Goal: Use online tool/utility: Utilize a website feature to perform a specific function

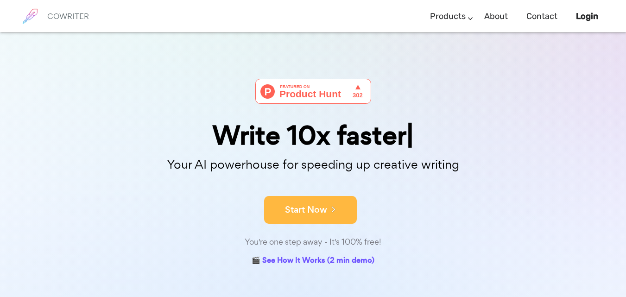
click at [304, 205] on button "Start Now" at bounding box center [310, 210] width 93 height 28
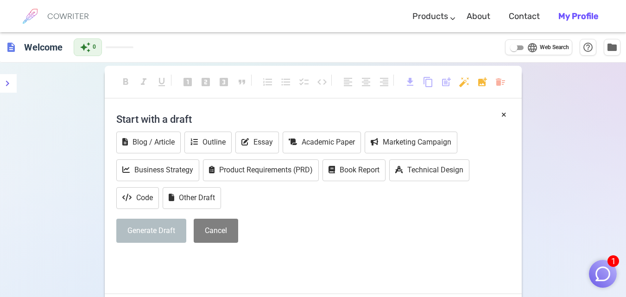
click at [127, 236] on button "Generate Draft" at bounding box center [151, 231] width 70 height 25
click at [215, 136] on button "Outline" at bounding box center [207, 143] width 47 height 22
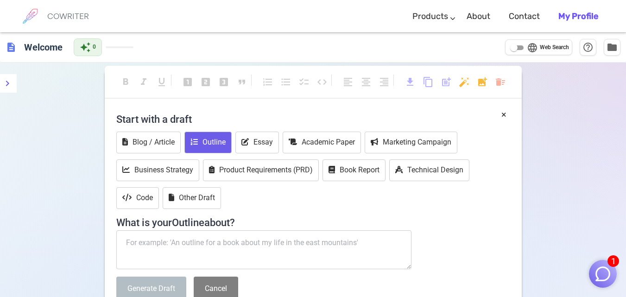
click at [203, 251] on textarea at bounding box center [264, 249] width 296 height 39
click at [506, 112] on button "×" at bounding box center [503, 114] width 5 height 13
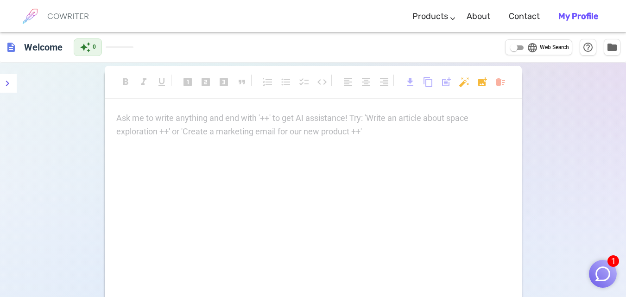
click at [238, 133] on div "Ask me to write anything and end with '++' to get AI assistance! Try: 'Write an…" at bounding box center [313, 125] width 394 height 27
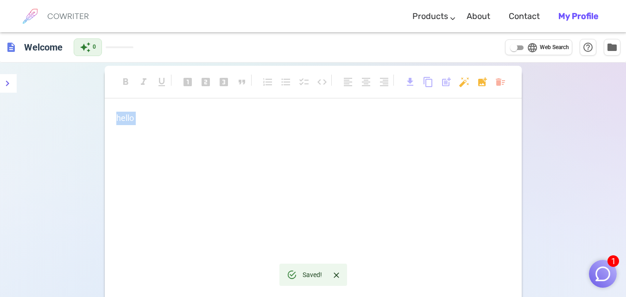
drag, startPoint x: 160, startPoint y: 129, endPoint x: 80, endPoint y: 117, distance: 80.5
click at [80, 117] on div "format_bold format_italic format_underlined looks_one looks_two looks_3 format_…" at bounding box center [313, 222] width 626 height 319
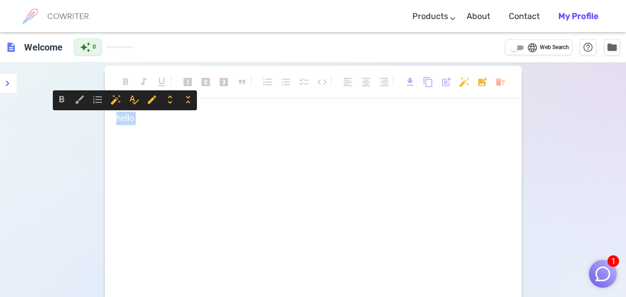
click at [511, 42] on input "language Web Search" at bounding box center [513, 47] width 33 height 11
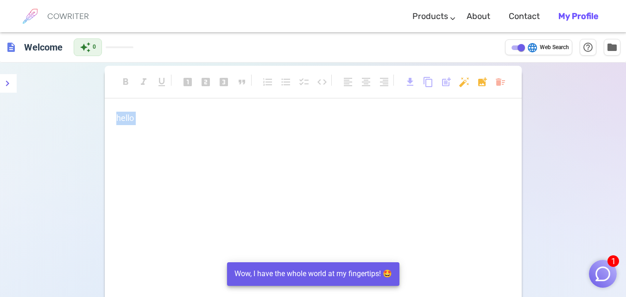
click at [179, 123] on p "hello" at bounding box center [313, 118] width 394 height 13
click at [516, 49] on input "language Web Search" at bounding box center [521, 47] width 33 height 11
checkbox input "false"
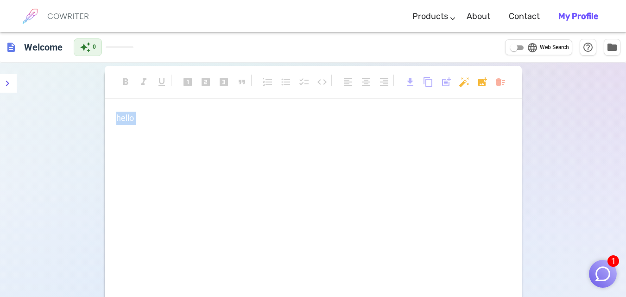
click at [298, 132] on p "﻿" at bounding box center [313, 135] width 394 height 13
drag, startPoint x: 271, startPoint y: 127, endPoint x: 79, endPoint y: 109, distance: 192.2
click at [79, 109] on body "1 COWRITER Products Writing Marketing Emails Images (soon) About Contact My Pro…" at bounding box center [313, 191] width 626 height 382
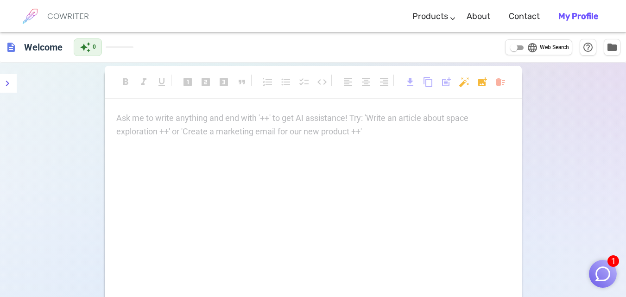
click at [234, 128] on div "Ask me to write anything and end with '++' to get AI assistance! Try: 'Write an…" at bounding box center [313, 125] width 394 height 27
click at [265, 165] on div "Ask me to write anything and end with '++' to get AI assistance! Try: 'Write an…" at bounding box center [313, 204] width 417 height 185
click at [270, 139] on div "Ask me to write anything and end with '++' to get AI assistance! Try: 'Write an…" at bounding box center [313, 204] width 417 height 185
click at [271, 133] on div "Ask me to write anything and end with '++' to get AI assistance! Try: 'Write an…" at bounding box center [313, 125] width 394 height 27
click at [233, 125] on div "Ask me to write anything and end with '++' to get AI assistance! Try: 'Write an…" at bounding box center [313, 125] width 394 height 27
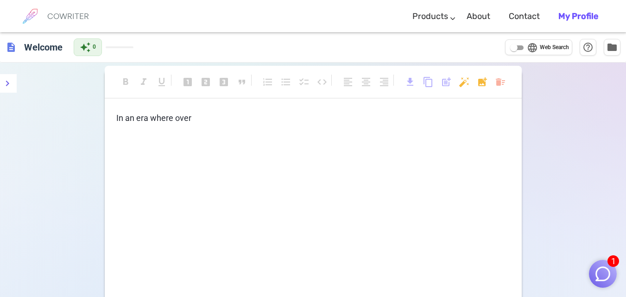
click at [599, 271] on img "button" at bounding box center [603, 274] width 18 height 18
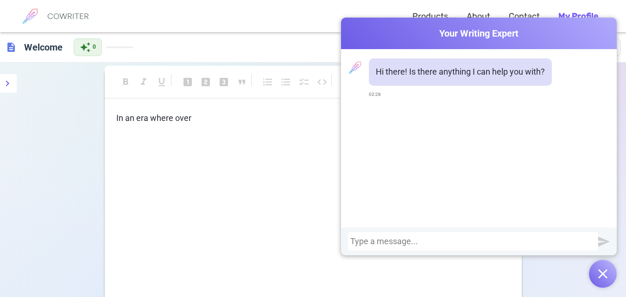
click at [249, 145] on div "In an era where over" at bounding box center [313, 204] width 417 height 185
click at [77, 44] on div "auto_awesome 0" at bounding box center [88, 47] width 28 height 18
